Goal: Information Seeking & Learning: Learn about a topic

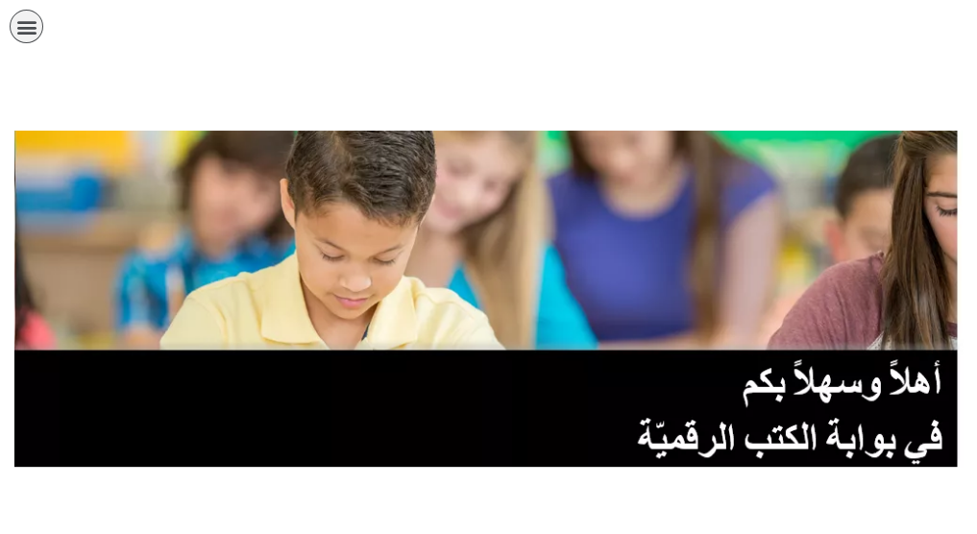
click at [0, 0] on link "الصف الحادي عشر" at bounding box center [0, 0] width 0 height 0
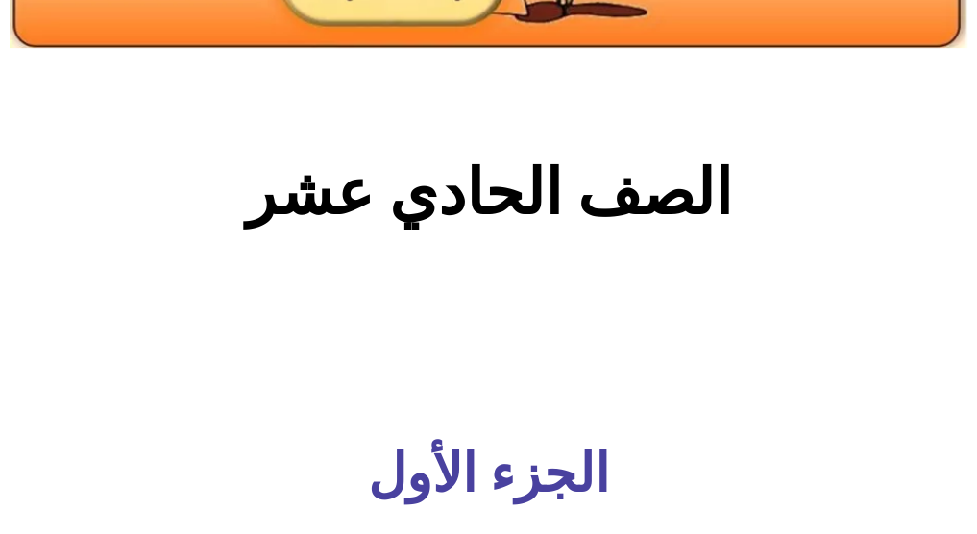
scroll to position [317, 0]
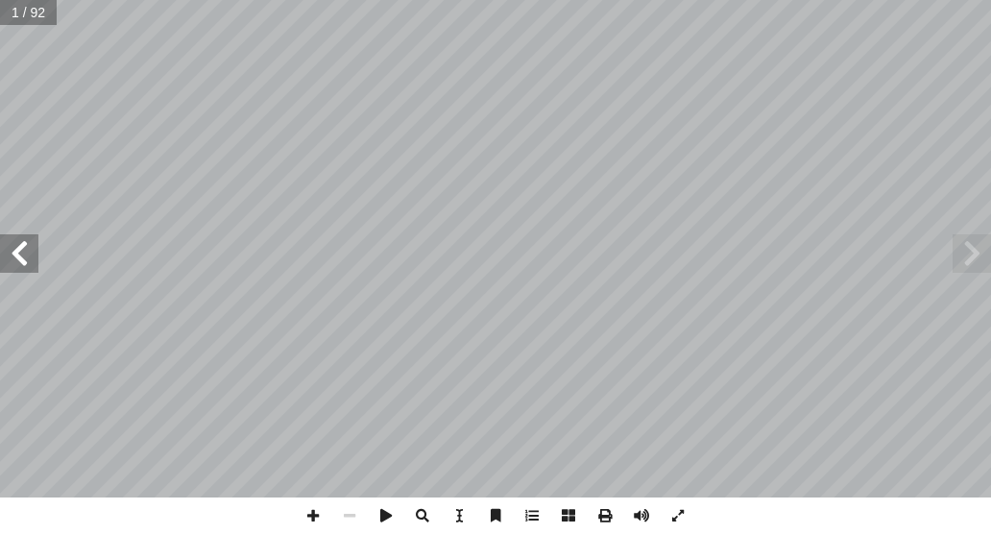
click at [27, 255] on span at bounding box center [19, 253] width 38 height 38
click at [538, 505] on span at bounding box center [532, 516] width 36 height 36
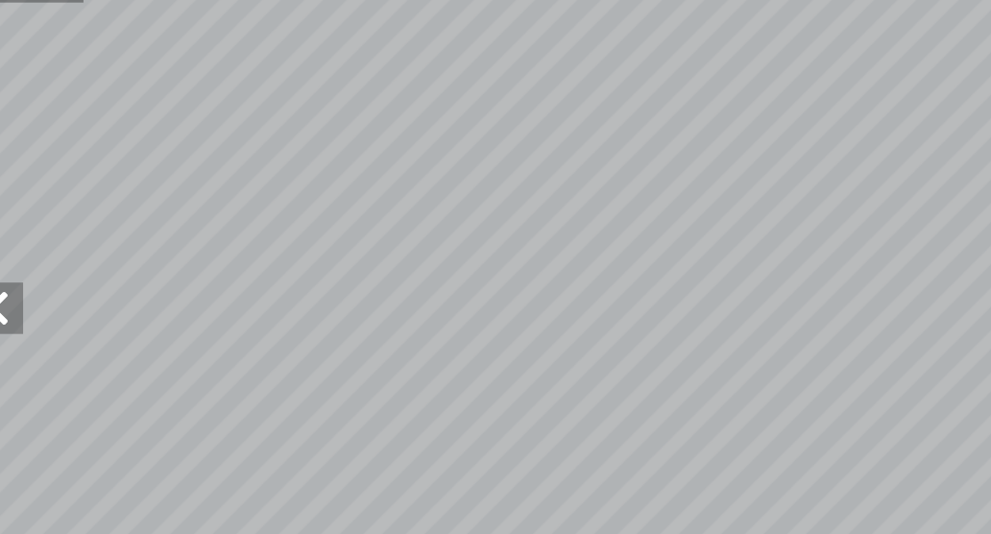
click at [34, 258] on span at bounding box center [19, 253] width 38 height 38
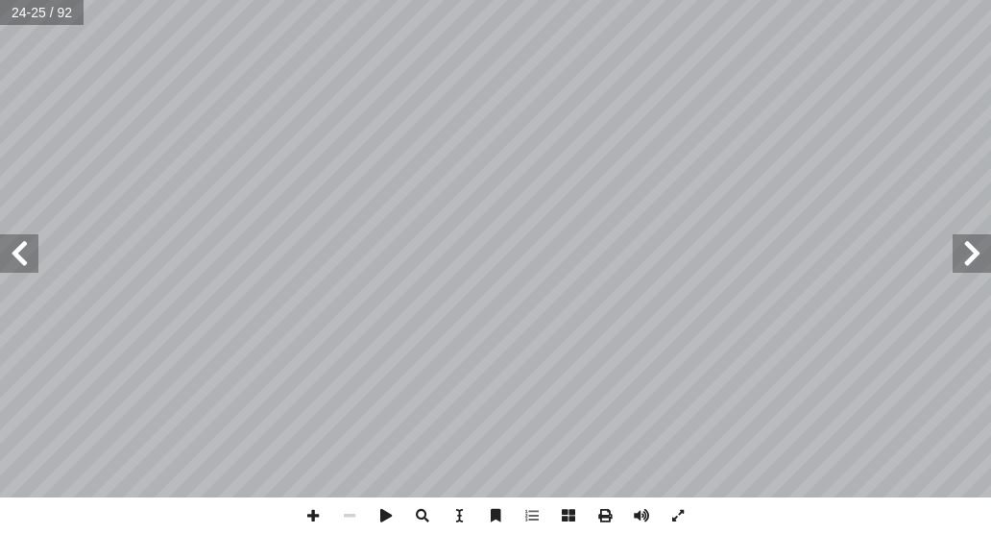
click at [26, 252] on span at bounding box center [19, 253] width 38 height 38
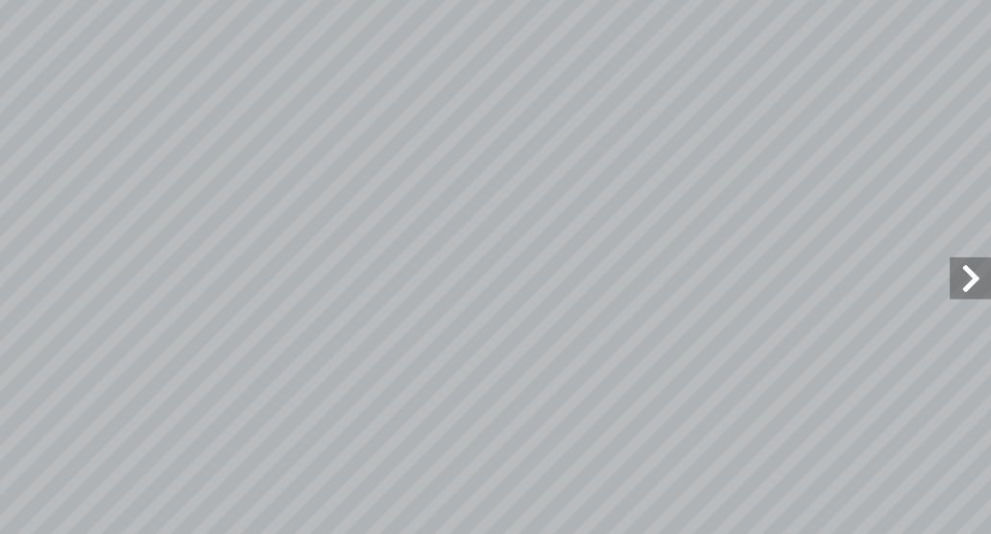
click at [959, 255] on span at bounding box center [972, 253] width 38 height 38
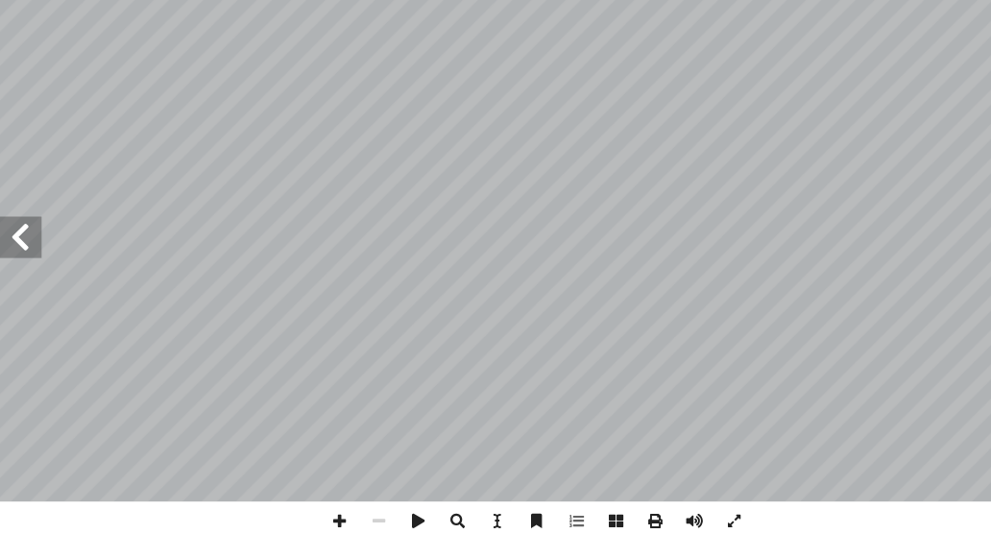
click at [13, 247] on span at bounding box center [19, 253] width 38 height 38
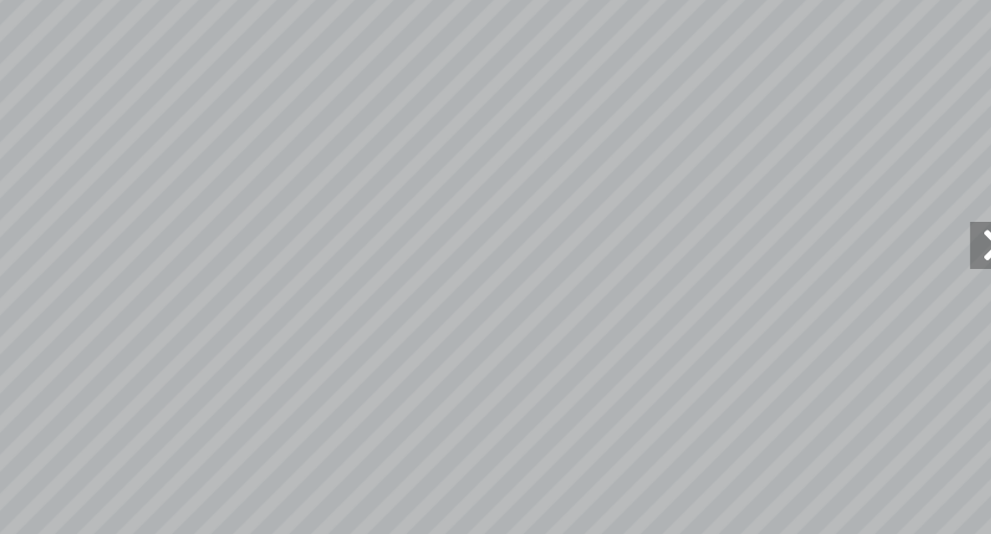
click at [958, 258] on span at bounding box center [972, 253] width 38 height 38
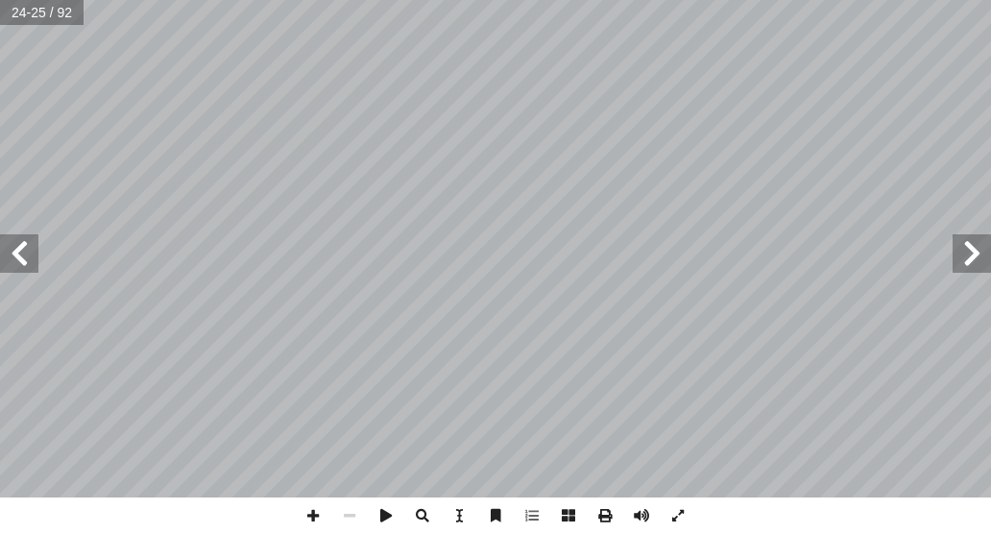
click at [17, 247] on span at bounding box center [19, 253] width 38 height 38
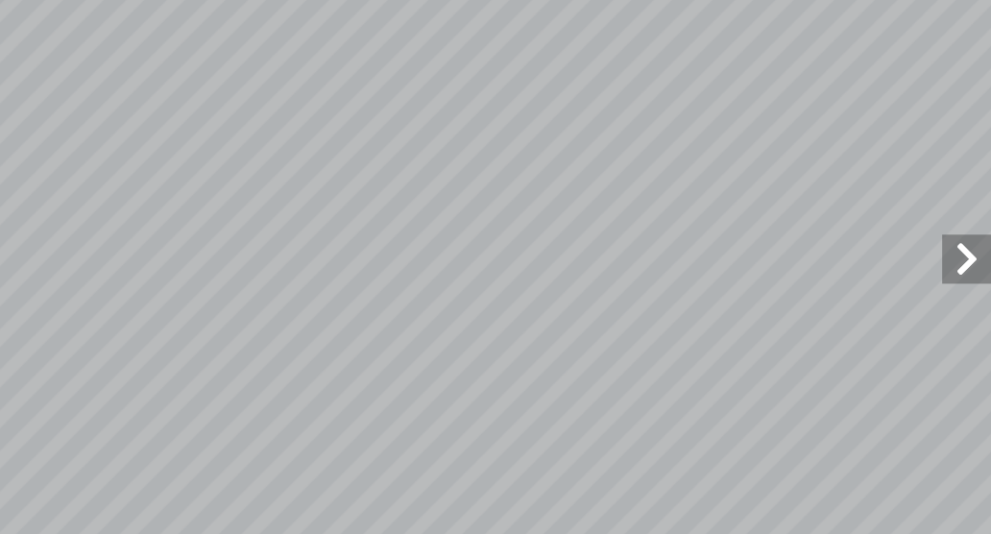
click at [955, 245] on span at bounding box center [972, 253] width 38 height 38
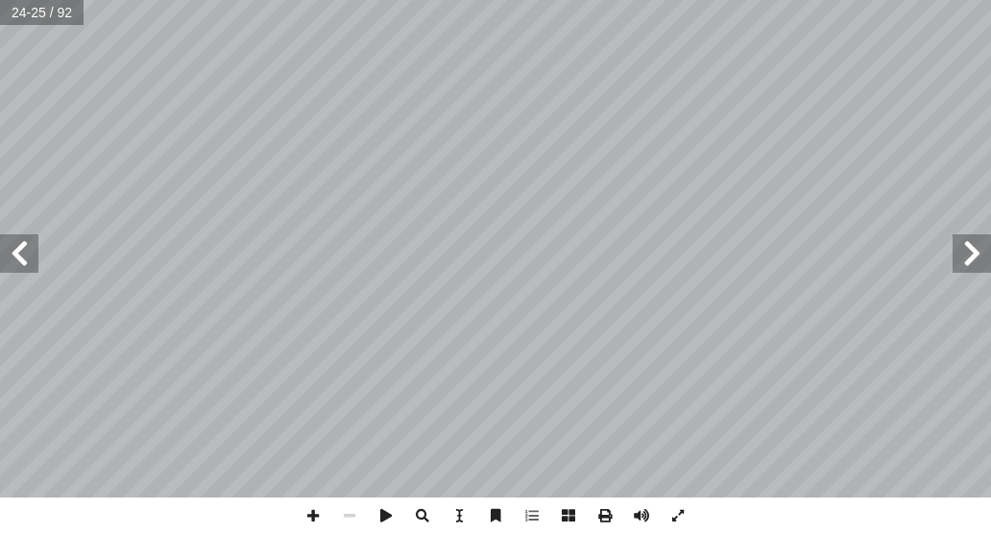
click at [28, 257] on span at bounding box center [19, 253] width 38 height 38
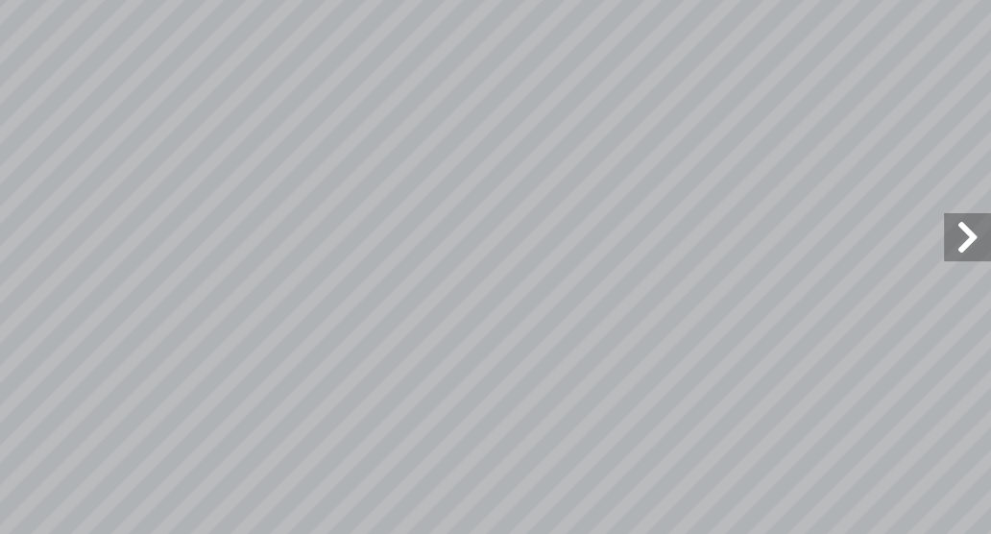
click at [974, 261] on span at bounding box center [972, 253] width 38 height 38
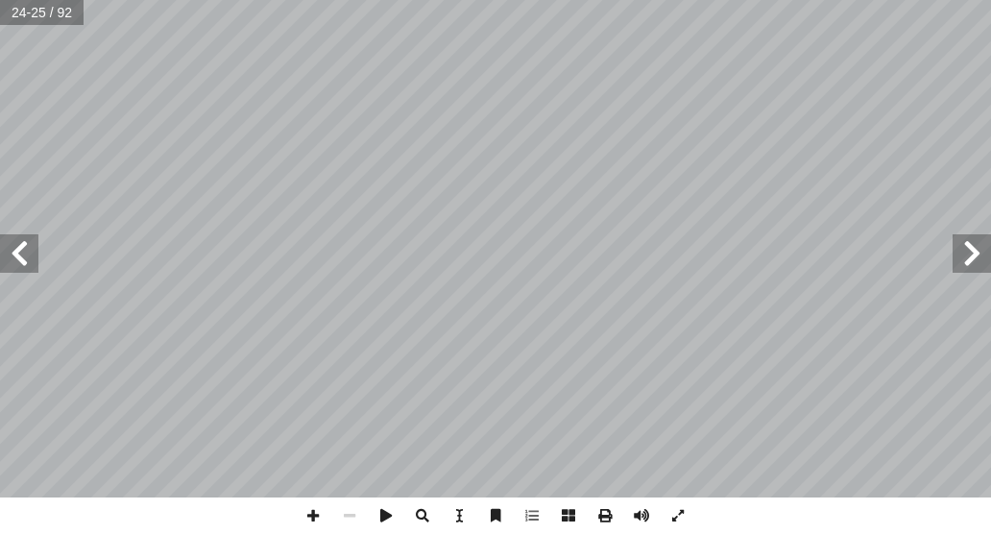
click at [17, 264] on span at bounding box center [19, 253] width 38 height 38
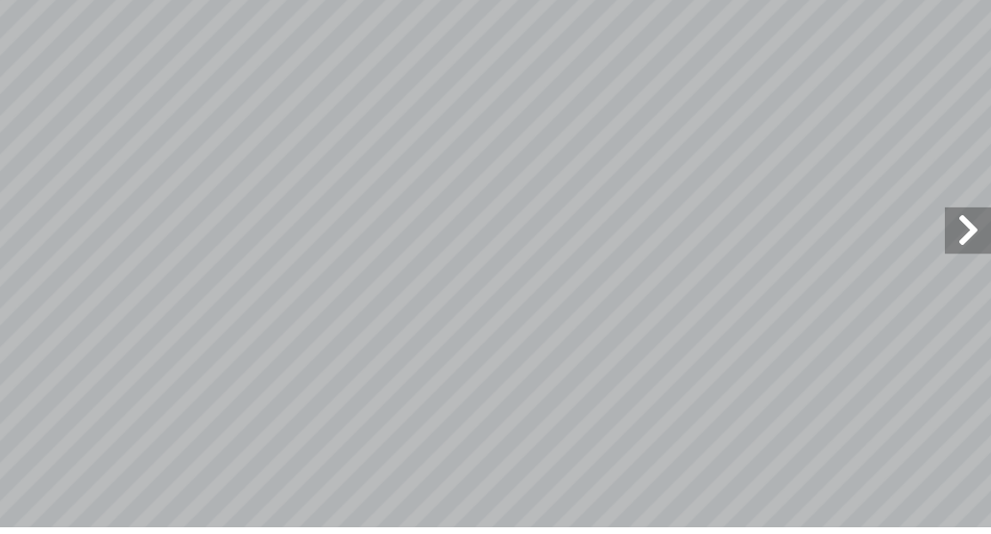
click at [984, 261] on span at bounding box center [972, 253] width 38 height 38
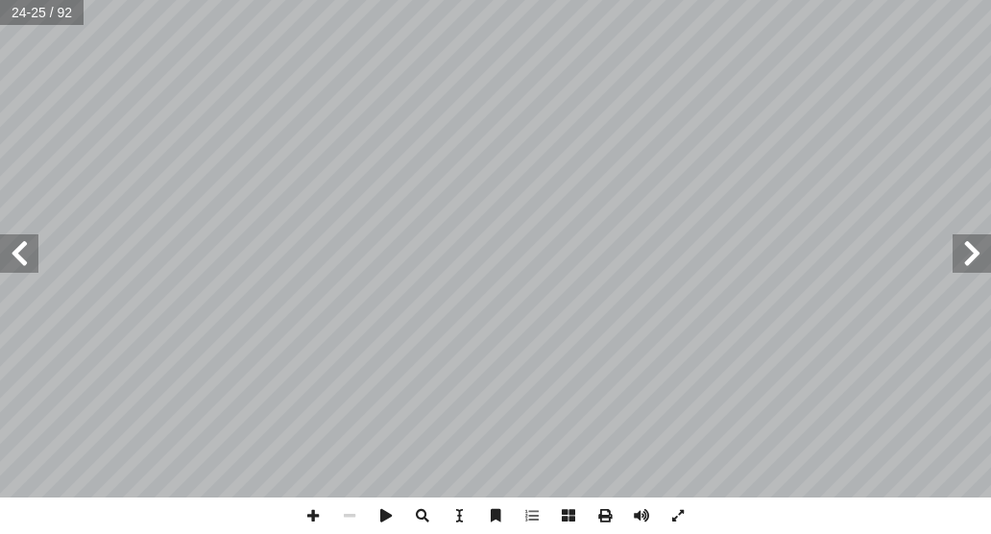
click at [19, 266] on span at bounding box center [19, 253] width 38 height 38
click at [953, 269] on span at bounding box center [972, 253] width 38 height 38
click at [24, 257] on span at bounding box center [19, 253] width 38 height 38
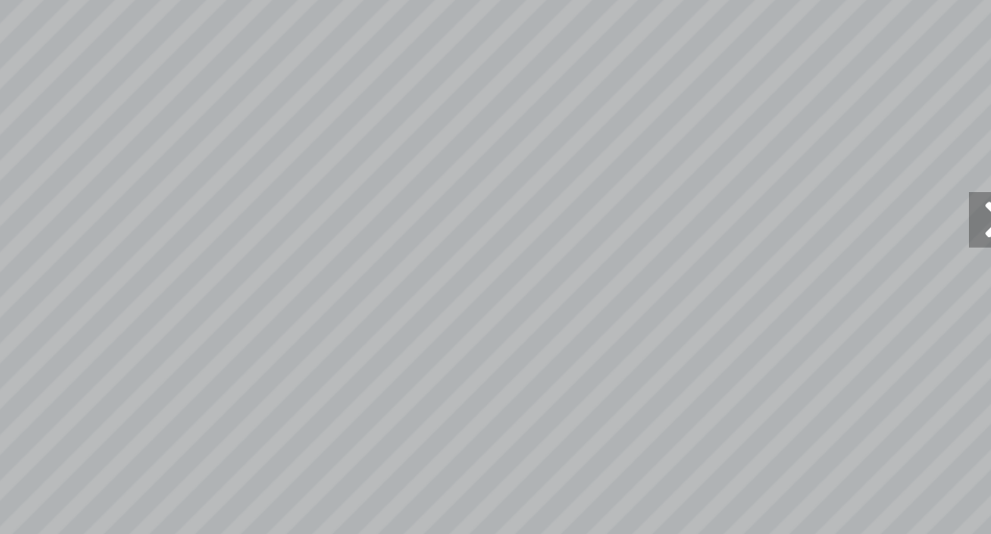
click at [957, 259] on span at bounding box center [972, 253] width 38 height 38
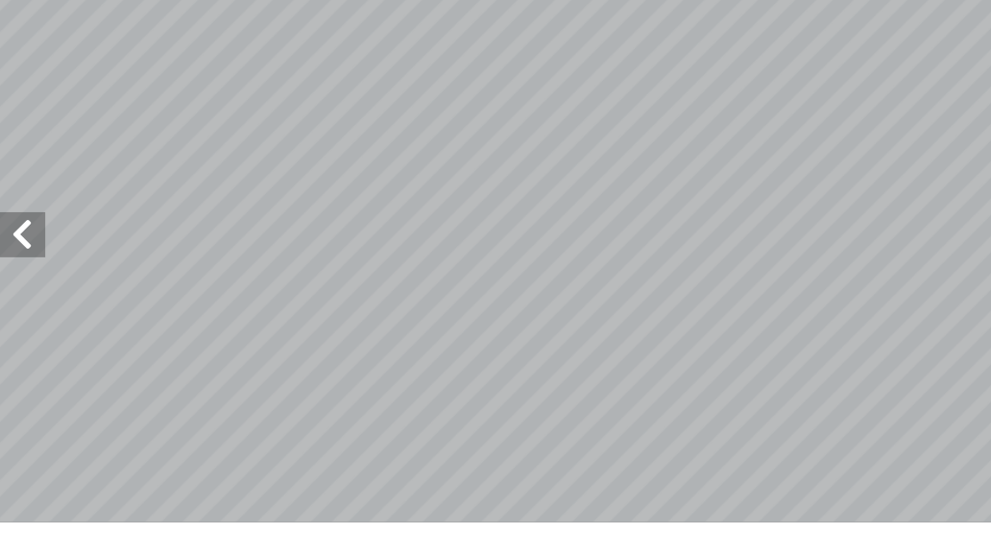
click at [23, 250] on span at bounding box center [19, 253] width 38 height 38
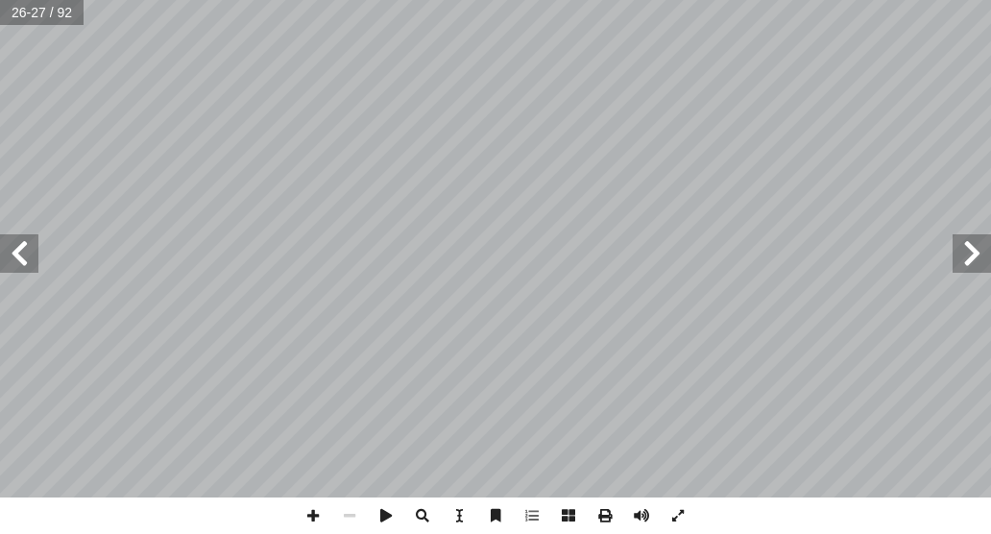
click at [957, 255] on span at bounding box center [972, 253] width 38 height 38
click at [9, 257] on span at bounding box center [19, 253] width 38 height 38
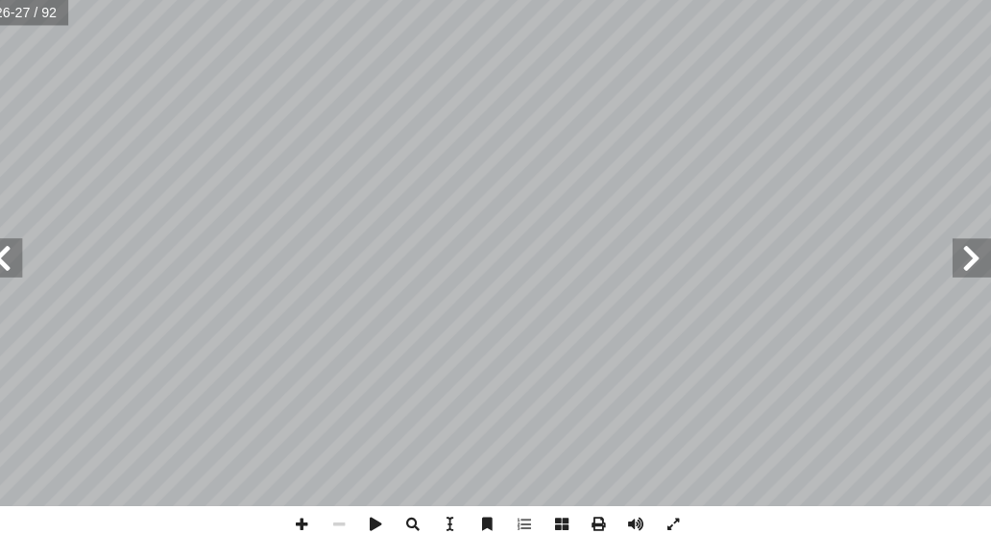
click at [971, 257] on span at bounding box center [972, 253] width 38 height 38
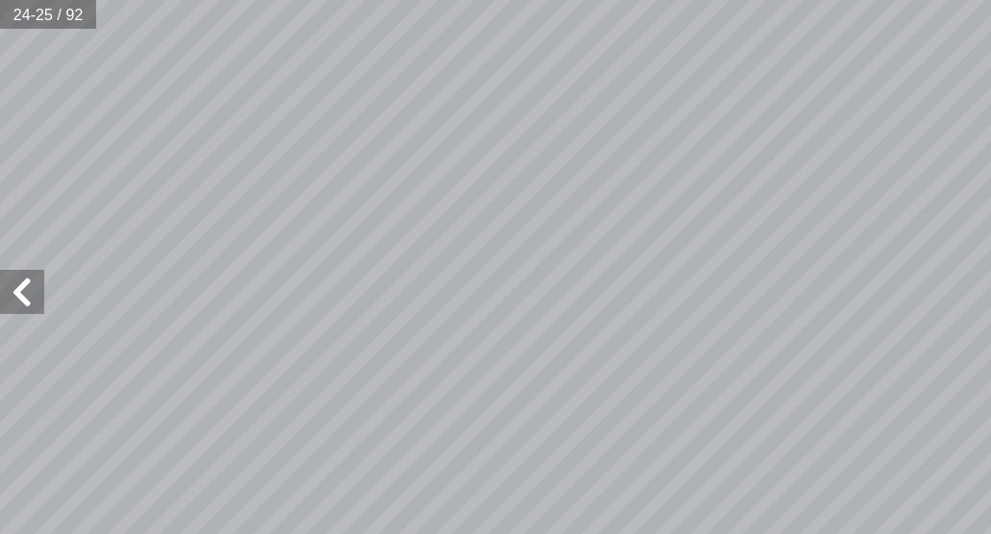
click at [27, 263] on span at bounding box center [19, 253] width 38 height 38
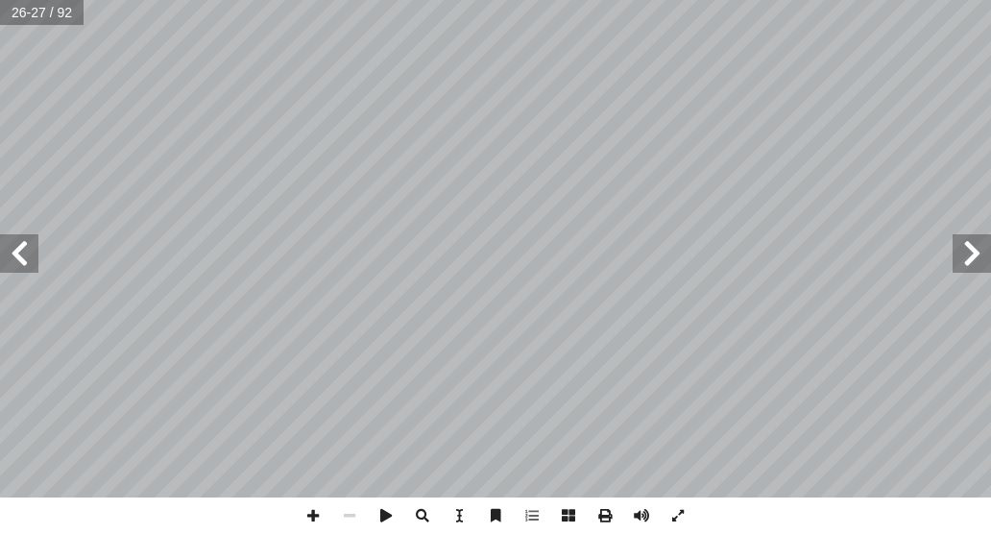
click at [959, 252] on span at bounding box center [972, 253] width 38 height 38
click at [31, 261] on span at bounding box center [19, 253] width 38 height 38
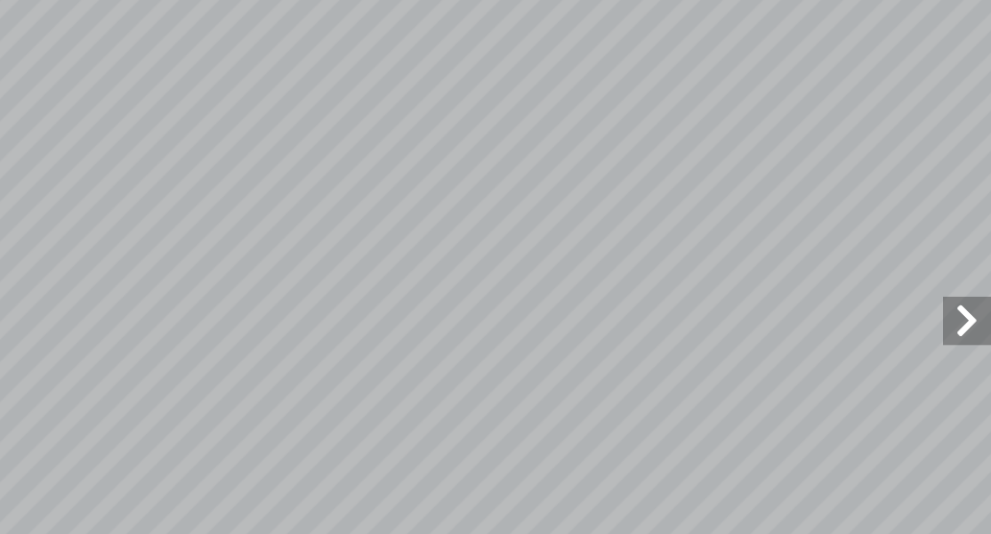
click at [966, 248] on span at bounding box center [972, 253] width 38 height 38
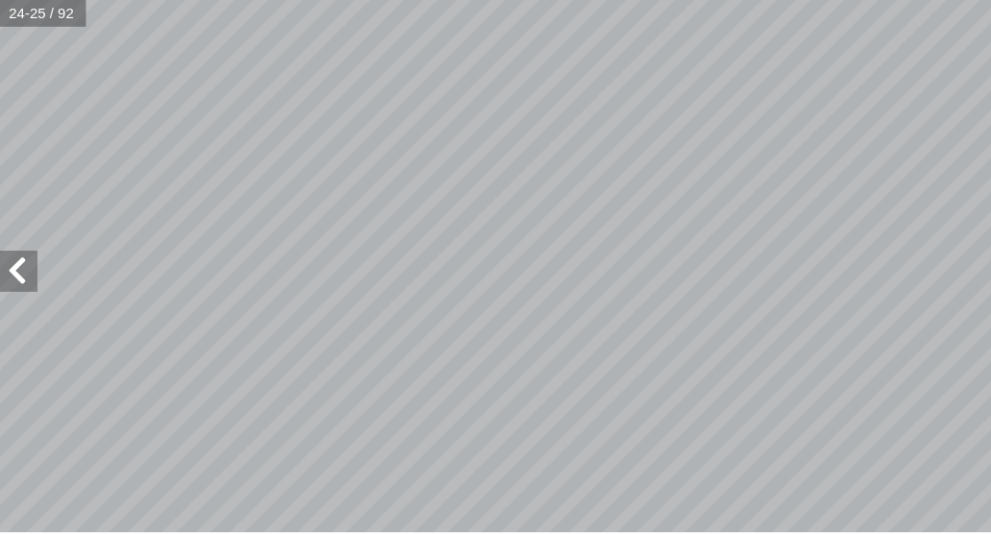
click at [26, 257] on span at bounding box center [19, 253] width 38 height 38
click at [31, 258] on span at bounding box center [19, 253] width 38 height 38
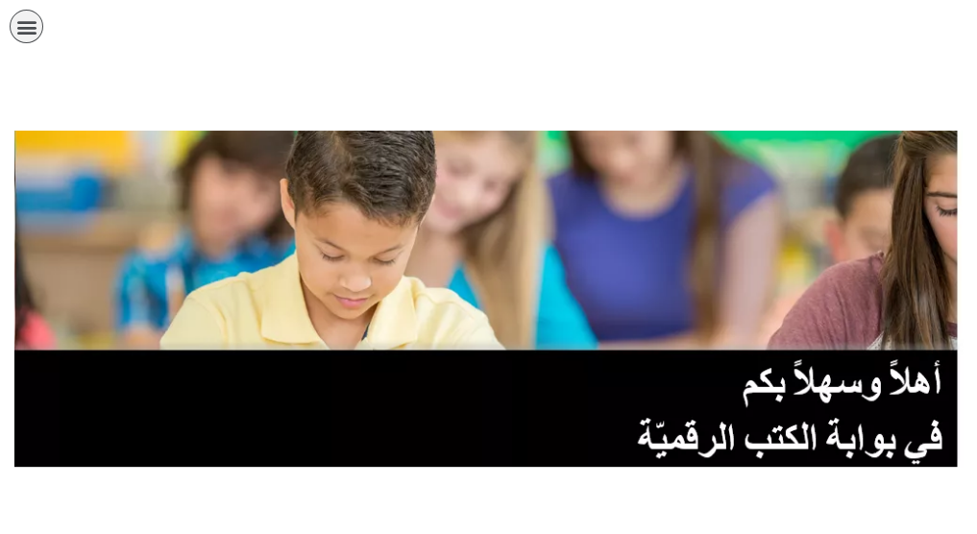
click at [0, 0] on link "الصف الحادي عشر" at bounding box center [0, 0] width 0 height 0
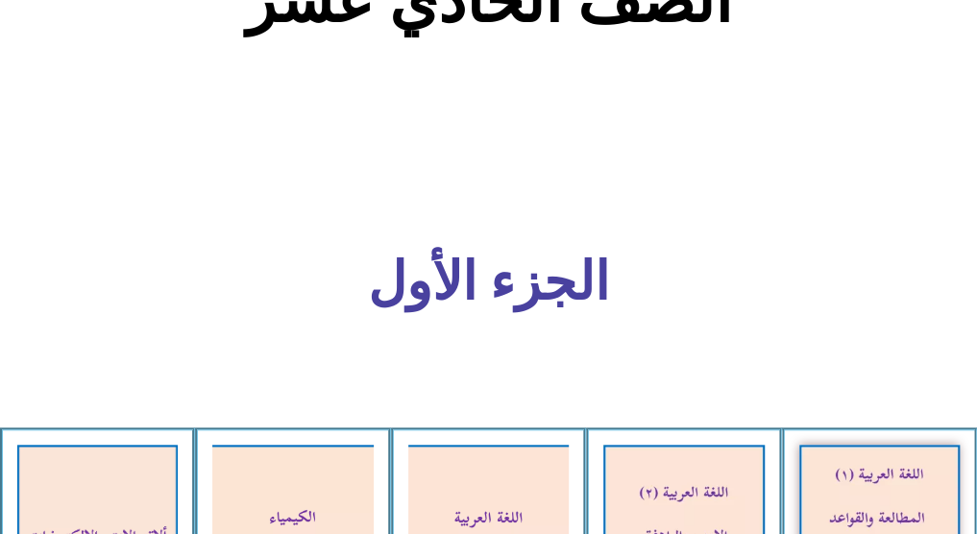
scroll to position [513, 0]
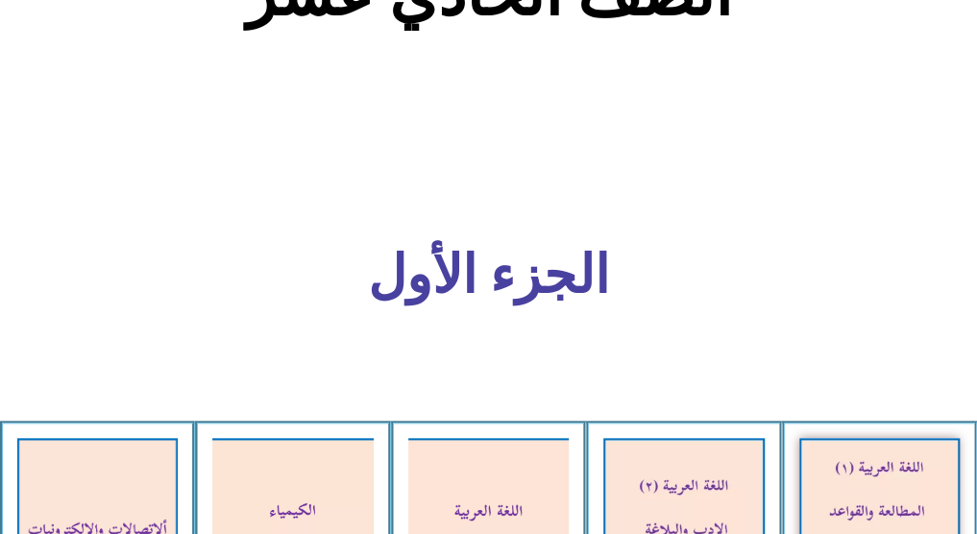
click at [868, 438] on img at bounding box center [879, 532] width 160 height 188
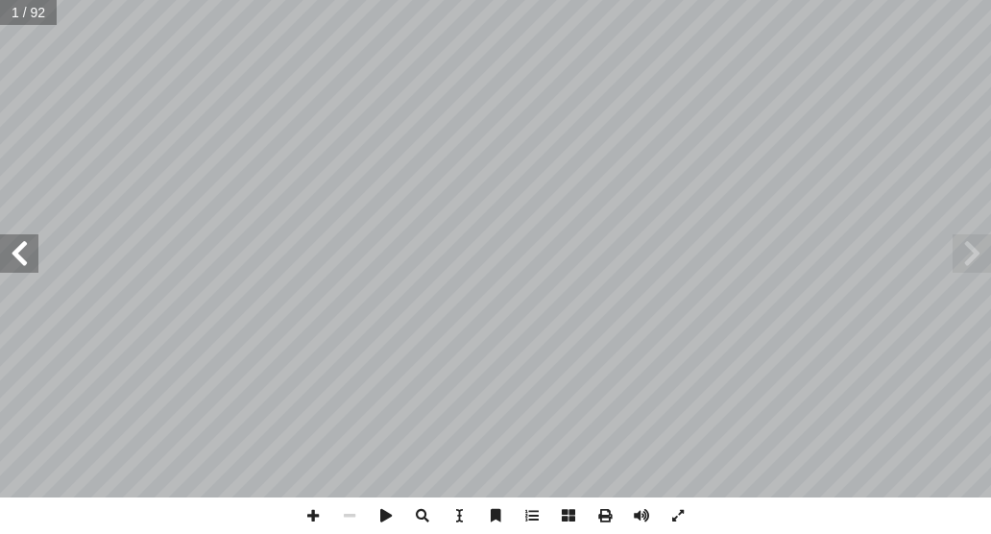
click at [34, 258] on span at bounding box center [19, 253] width 38 height 38
click at [32, 264] on span at bounding box center [19, 253] width 38 height 38
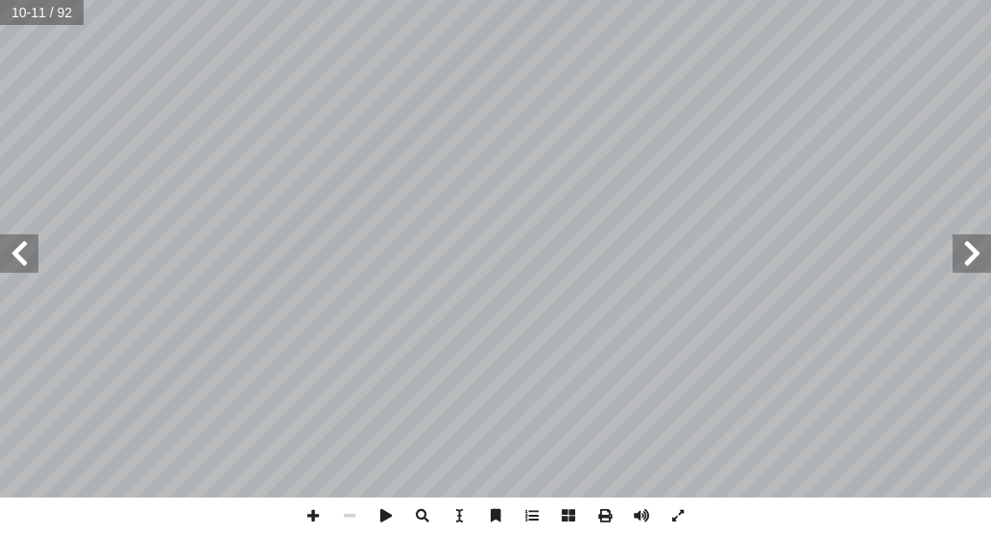
click at [32, 264] on span at bounding box center [19, 253] width 38 height 38
click at [23, 261] on span at bounding box center [19, 253] width 38 height 38
click at [25, 260] on span at bounding box center [19, 253] width 38 height 38
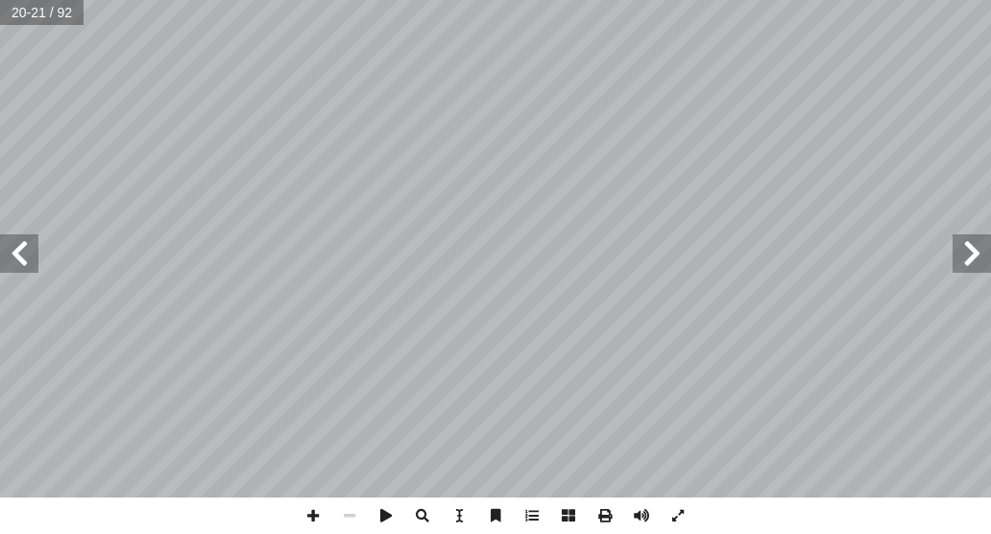
click at [25, 260] on span at bounding box center [19, 253] width 38 height 38
click at [980, 261] on span at bounding box center [972, 253] width 38 height 38
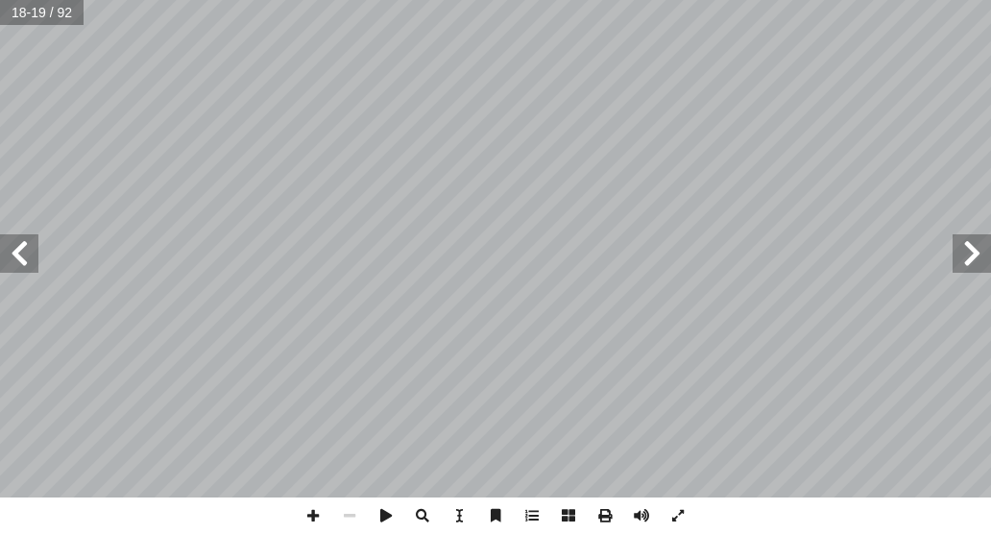
click at [980, 261] on span at bounding box center [972, 253] width 38 height 38
click at [29, 249] on span at bounding box center [19, 253] width 38 height 38
click at [31, 251] on span at bounding box center [19, 253] width 38 height 38
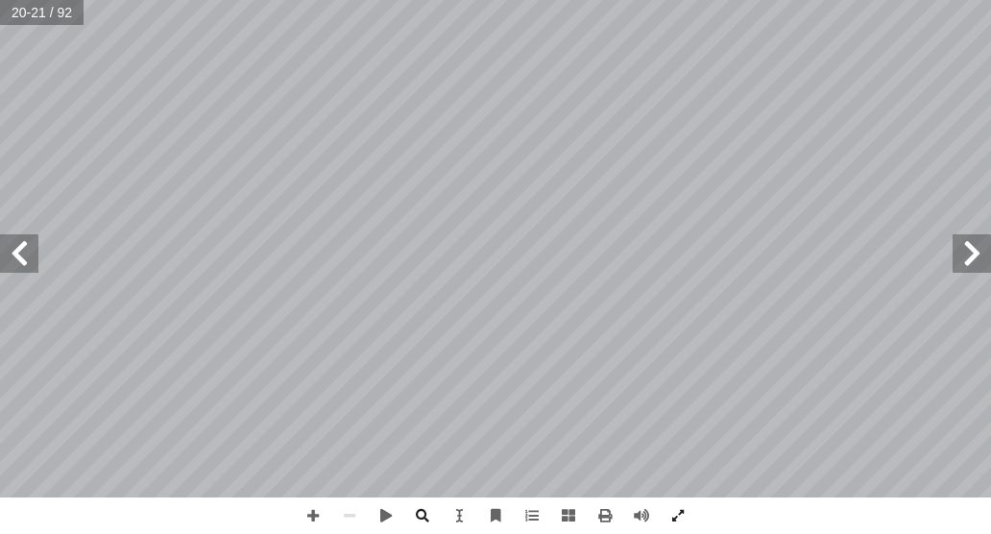
click at [956, 261] on span at bounding box center [972, 253] width 38 height 38
click at [977, 269] on span at bounding box center [972, 253] width 38 height 38
click at [13, 258] on span at bounding box center [19, 253] width 38 height 38
click at [957, 258] on span at bounding box center [972, 253] width 38 height 38
click at [13, 259] on span at bounding box center [19, 253] width 38 height 38
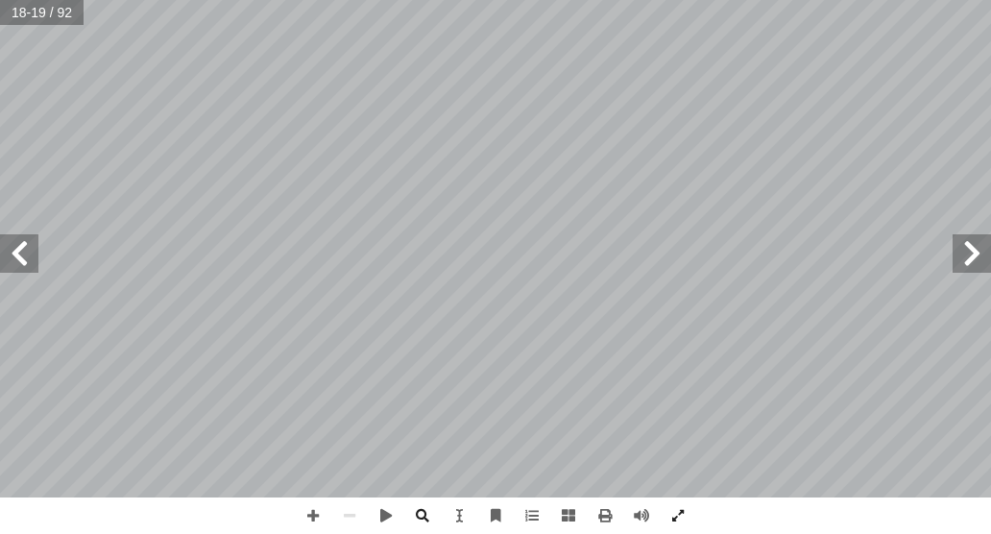
click at [16, 254] on span at bounding box center [19, 253] width 38 height 38
click at [956, 263] on span at bounding box center [972, 253] width 38 height 38
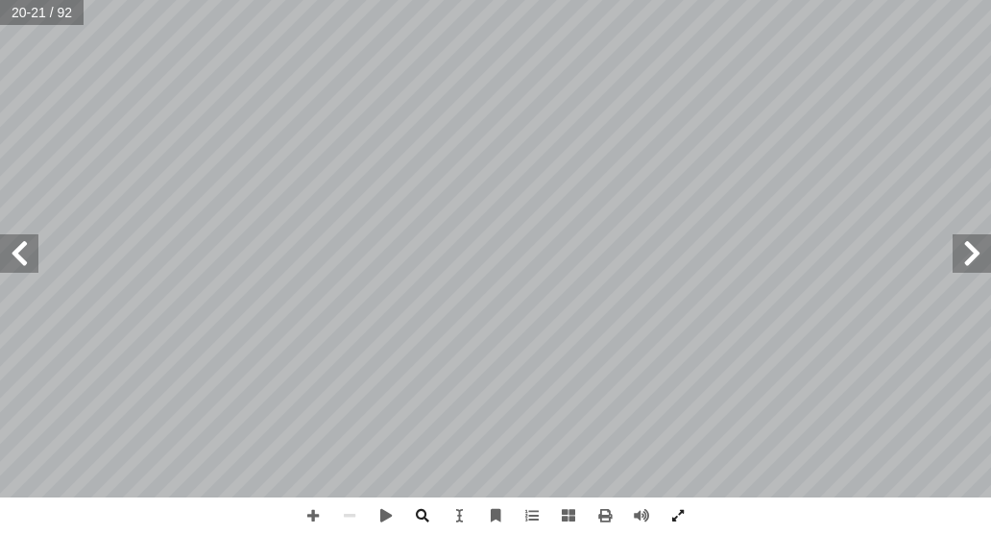
click at [956, 263] on span at bounding box center [972, 253] width 38 height 38
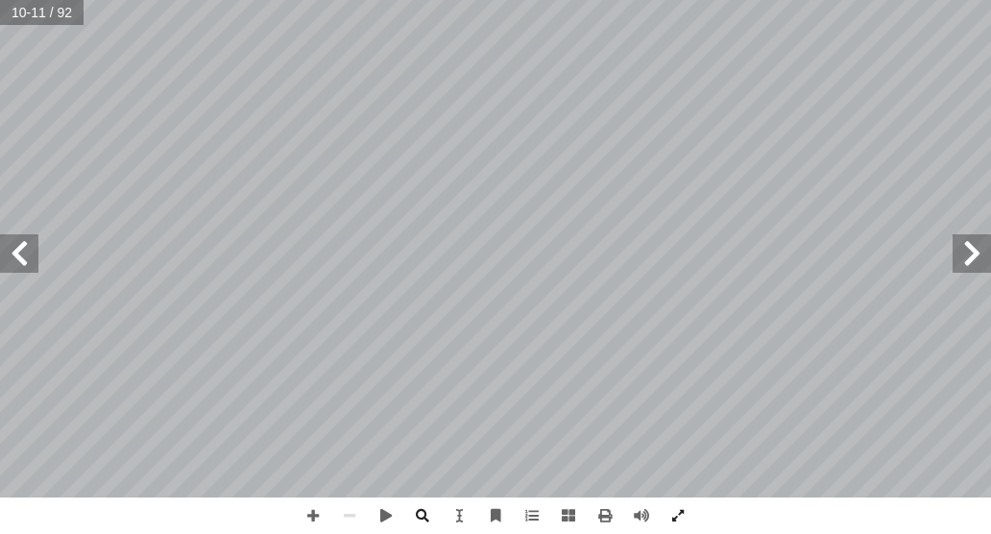
click at [961, 259] on span at bounding box center [972, 253] width 38 height 38
click at [13, 256] on span at bounding box center [19, 253] width 38 height 38
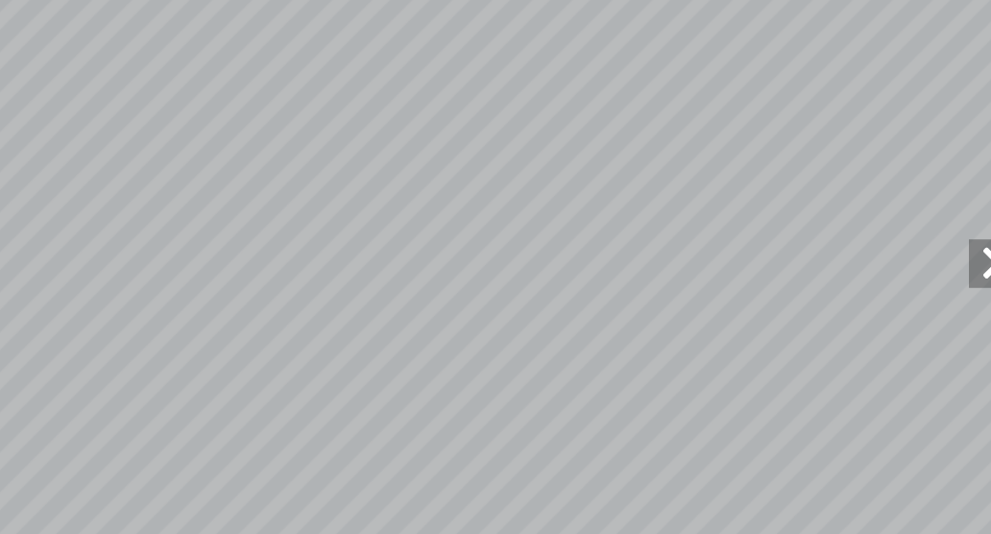
click at [960, 242] on span at bounding box center [972, 253] width 38 height 38
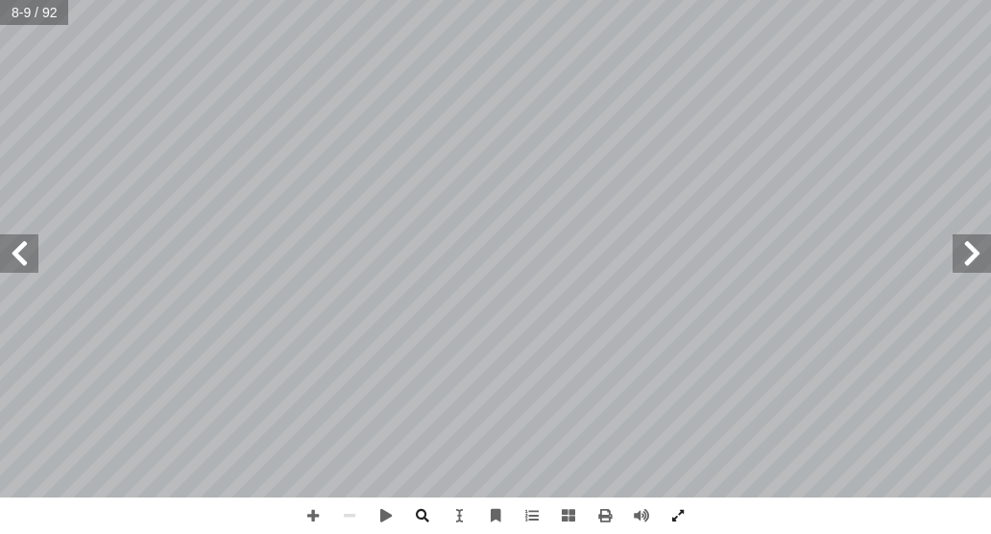
click at [25, 257] on span at bounding box center [19, 253] width 38 height 38
click at [29, 258] on span at bounding box center [19, 253] width 38 height 38
click at [970, 271] on span at bounding box center [972, 253] width 38 height 38
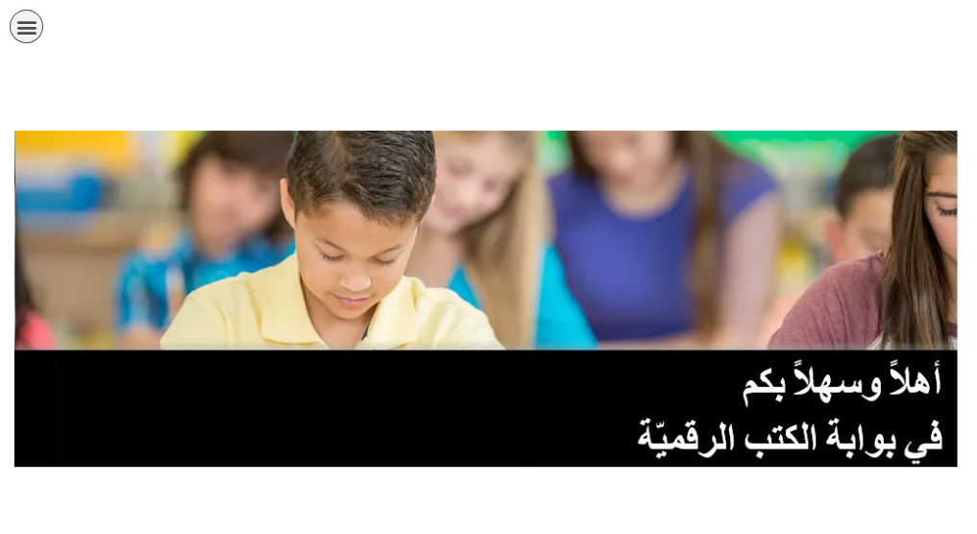
click at [0, 0] on link "الصف الحادي عشر" at bounding box center [0, 0] width 0 height 0
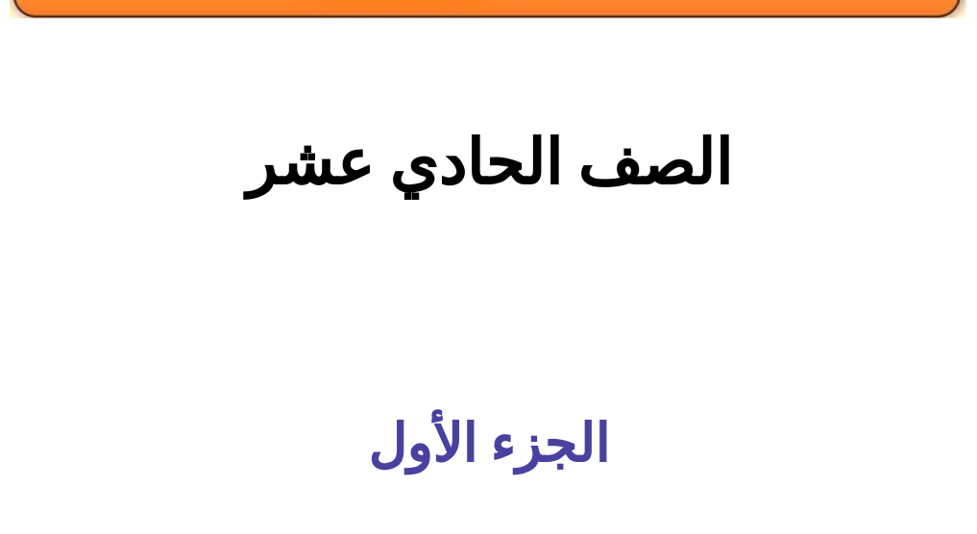
scroll to position [353, 0]
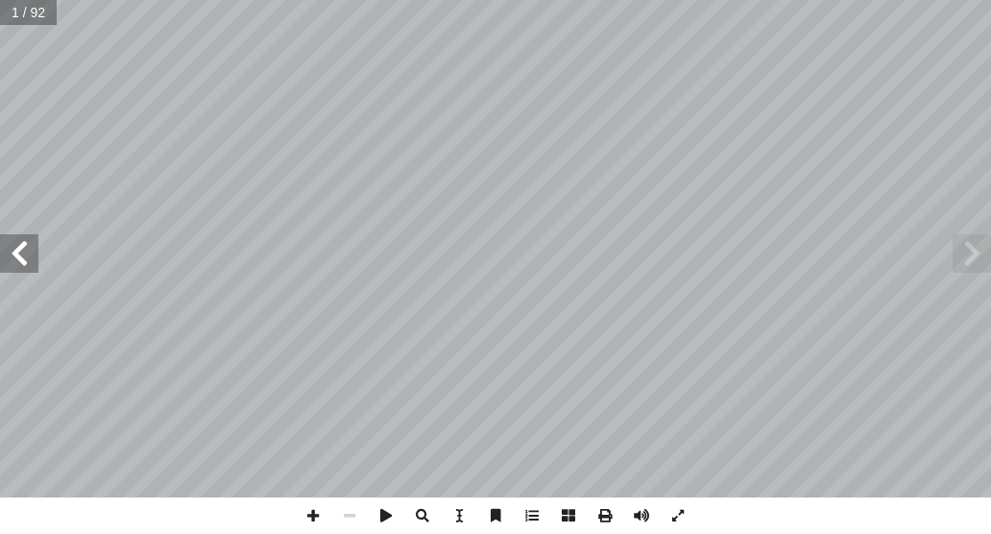
click at [15, 259] on span at bounding box center [19, 253] width 38 height 38
